Goal: Task Accomplishment & Management: Use online tool/utility

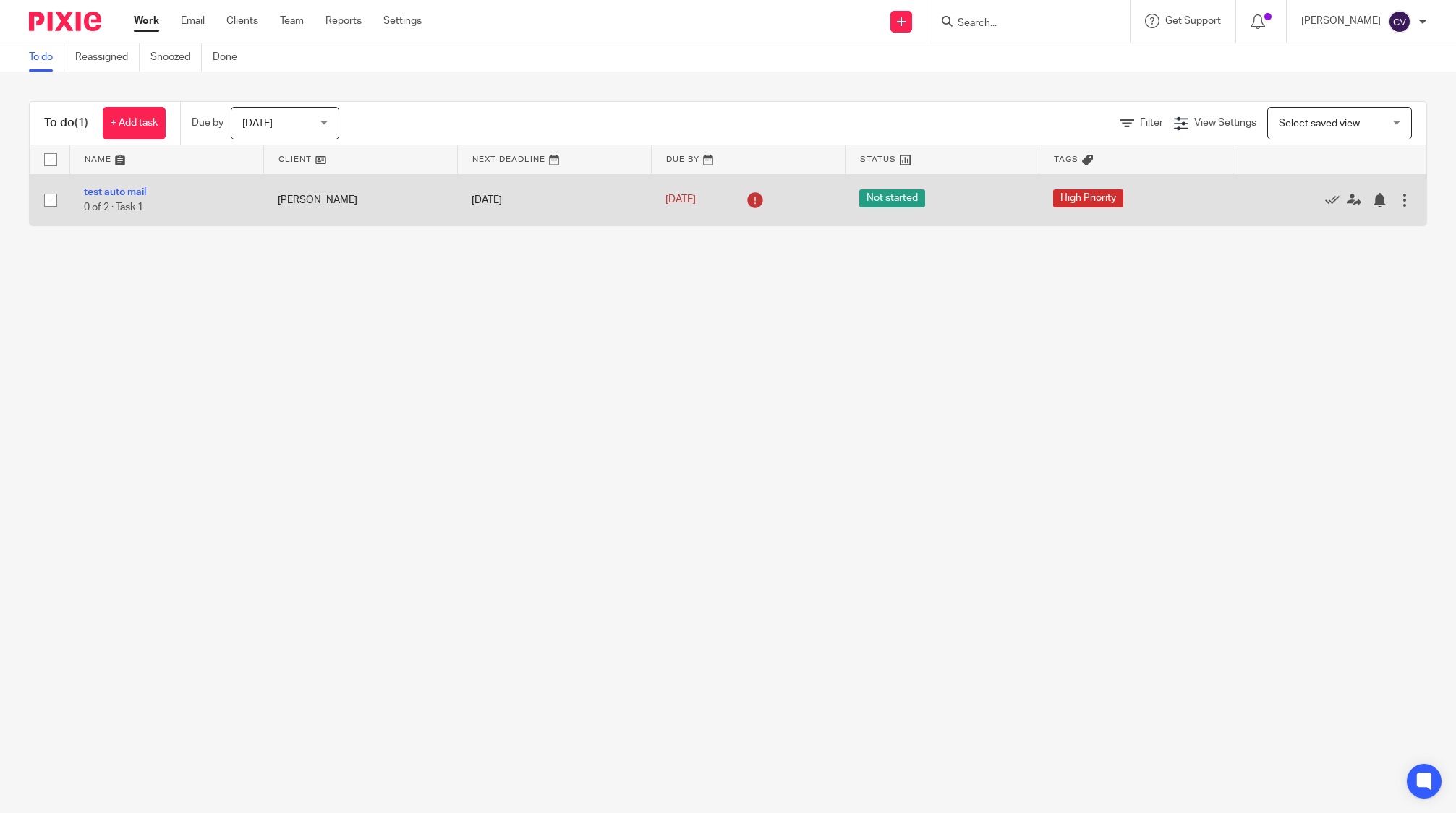
click at [124, 184] on td "test auto mail 0 of 2 · Task 1" at bounding box center [166, 200] width 194 height 52
click at [129, 193] on link "test auto mail" at bounding box center [115, 192] width 62 height 10
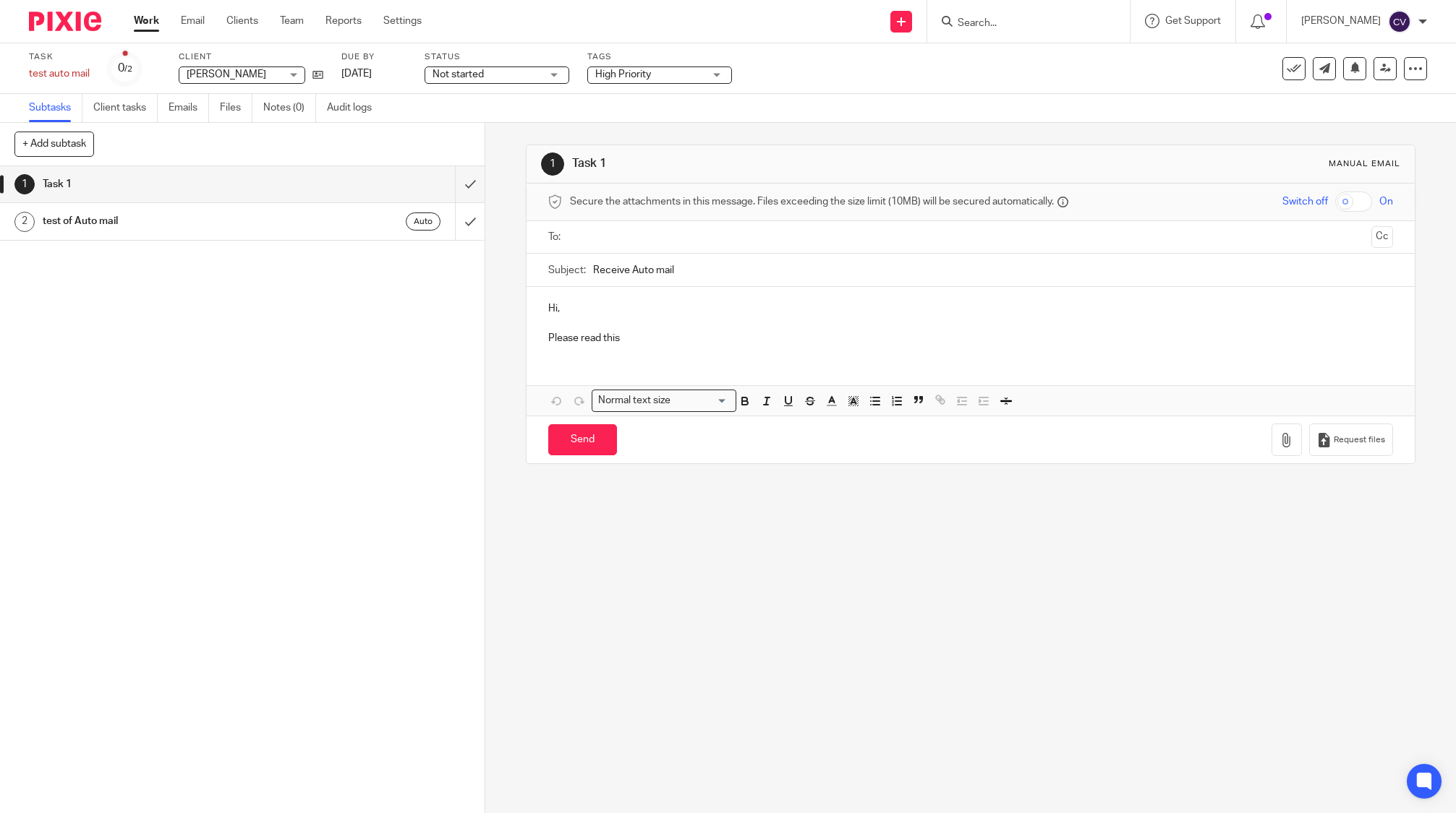
click at [55, 145] on button "+ Add subtask" at bounding box center [54, 143] width 80 height 24
drag, startPoint x: 64, startPoint y: 147, endPoint x: 72, endPoint y: 145, distance: 8.2
click at [66, 146] on div "+ Add subtask Cancel + Add" at bounding box center [242, 144] width 485 height 43
